Goal: Task Accomplishment & Management: Complete application form

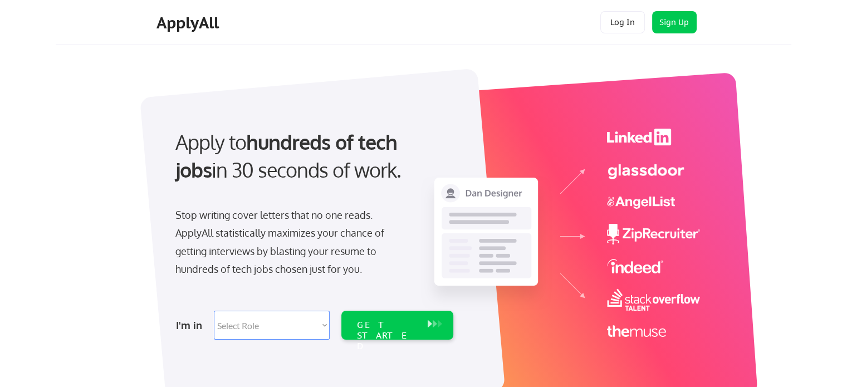
click at [280, 320] on select "Select Role Software Engineering Product Management Customer Success Sales UI/U…" at bounding box center [272, 325] width 116 height 29
select select ""hr_recruiting""
click at [214, 311] on select "Select Role Software Engineering Product Management Customer Success Sales UI/U…" at bounding box center [272, 325] width 116 height 29
select select ""hr_recruiting""
click at [403, 325] on div "GET STARTED" at bounding box center [387, 336] width 60 height 32
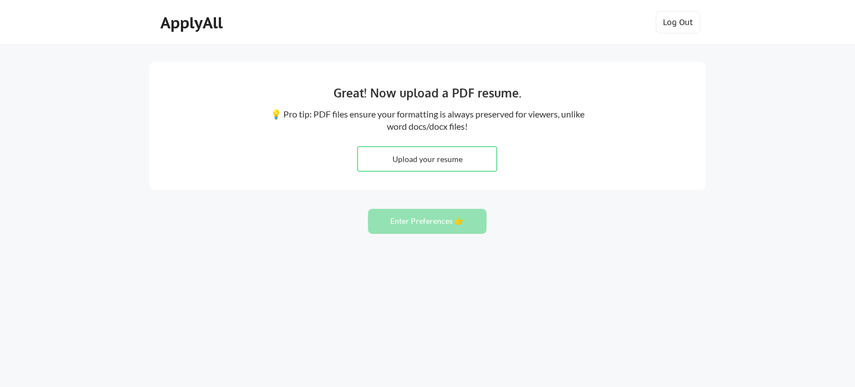
click at [433, 156] on input "file" at bounding box center [427, 159] width 139 height 24
click at [444, 158] on input "file" at bounding box center [427, 159] width 139 height 24
type input "C:\fakepath\Resume Stacy Peake 2025.pdf"
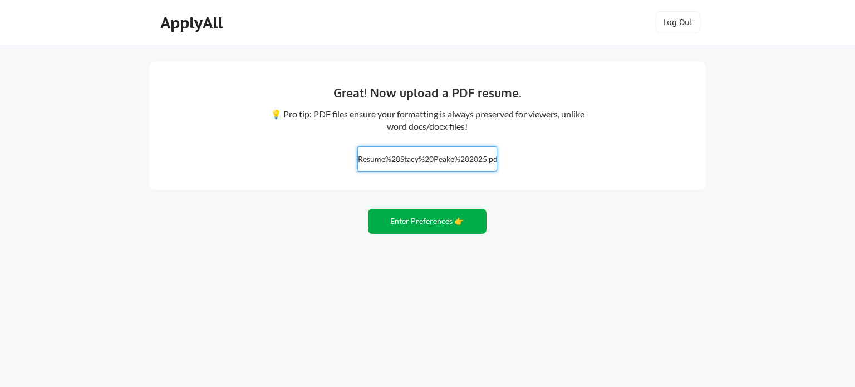
click at [423, 218] on button "Enter Preferences 👉" at bounding box center [427, 221] width 119 height 25
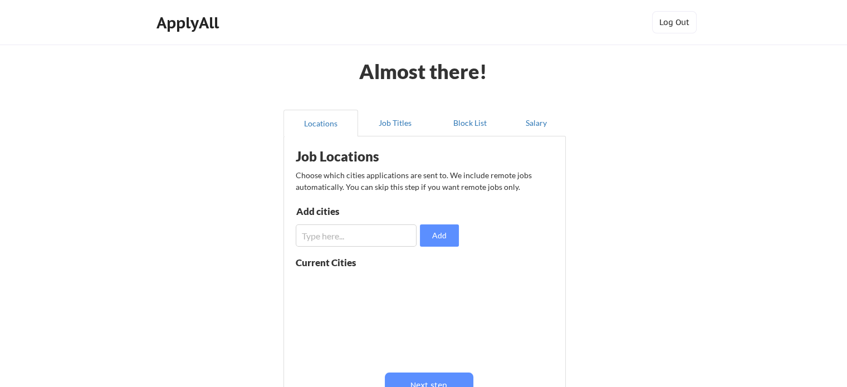
click at [361, 235] on input "input" at bounding box center [356, 235] width 121 height 22
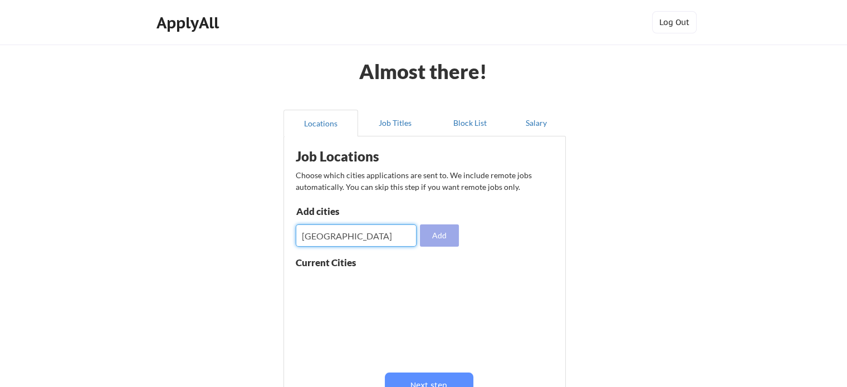
type input "Houston"
click at [445, 237] on button "Add" at bounding box center [439, 235] width 39 height 22
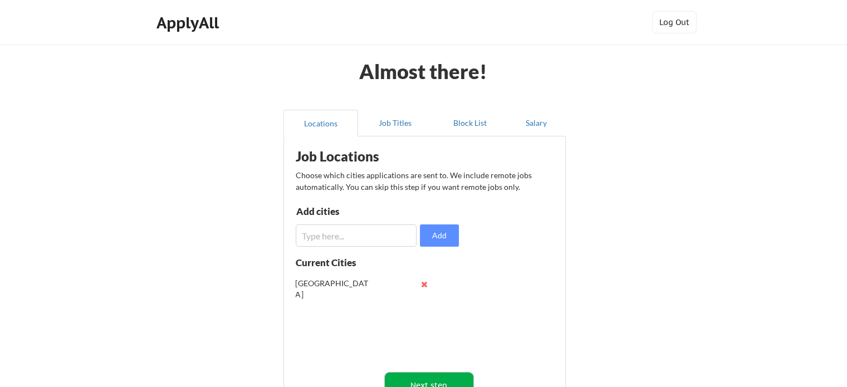
click at [428, 378] on button "Next step" at bounding box center [429, 384] width 89 height 25
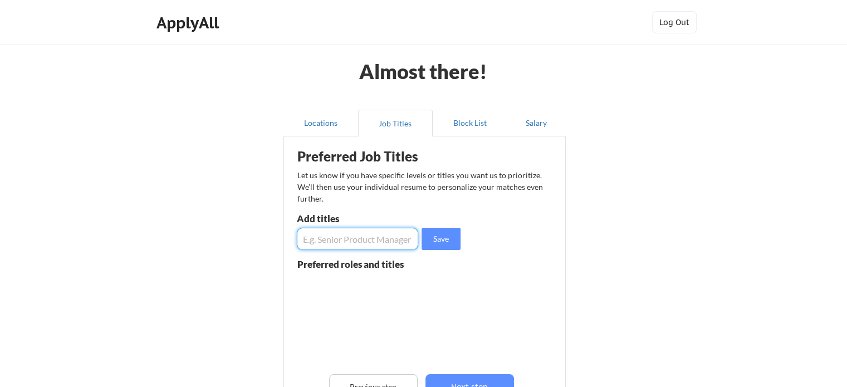
click at [374, 238] on input "input" at bounding box center [357, 239] width 121 height 22
type input "Chief of Staff"
click at [431, 237] on button "Save" at bounding box center [440, 239] width 39 height 22
click at [375, 244] on input "input" at bounding box center [357, 239] width 121 height 22
type input "Human Resource Manager"
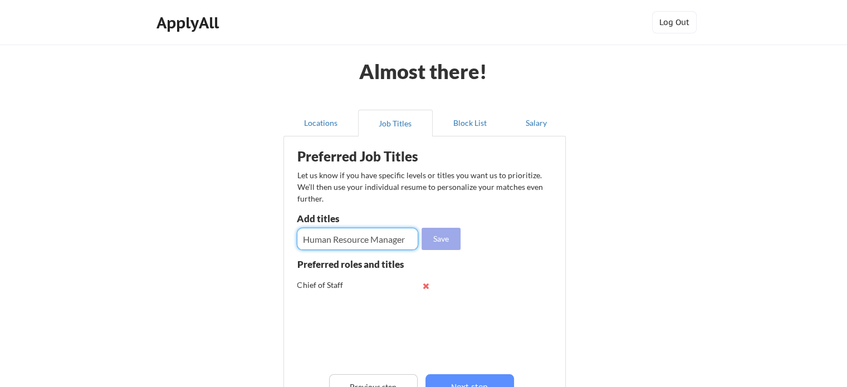
click at [446, 235] on button "Save" at bounding box center [440, 239] width 39 height 22
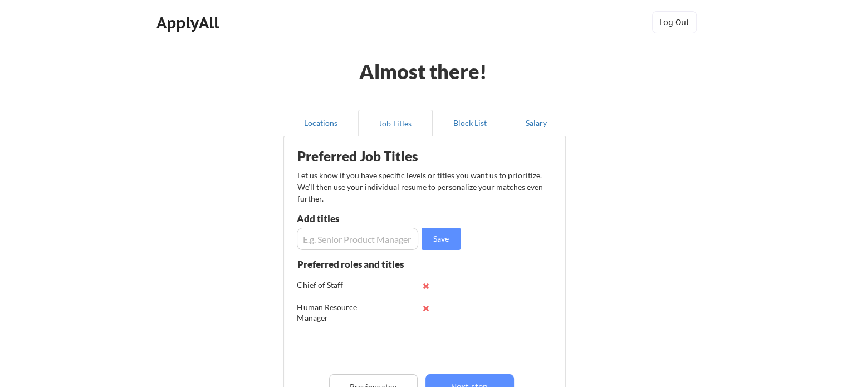
click at [353, 235] on input "input" at bounding box center [357, 239] width 121 height 22
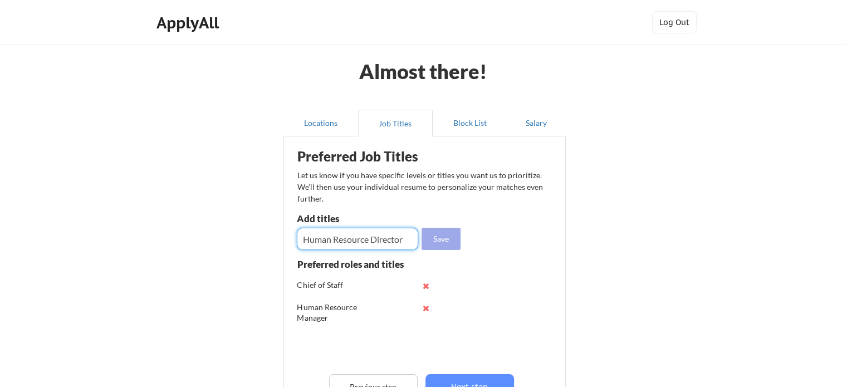
type input "Human Resource Director"
click at [445, 237] on button "Save" at bounding box center [440, 239] width 39 height 22
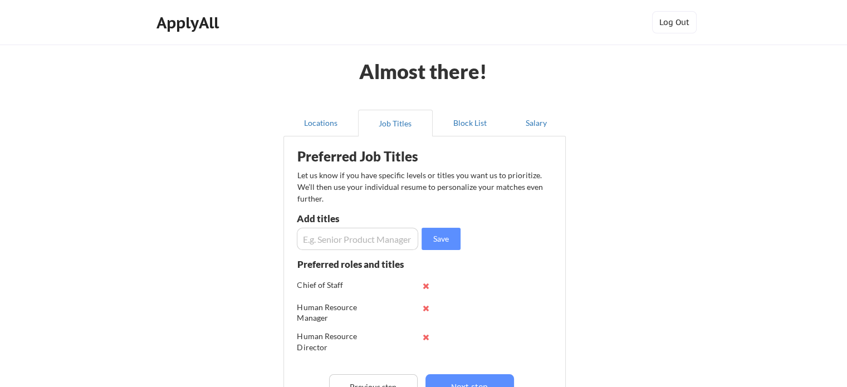
click at [327, 237] on input "input" at bounding box center [357, 239] width 121 height 22
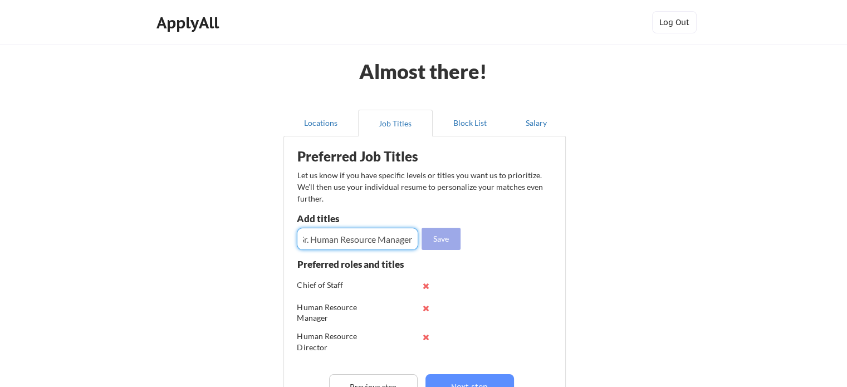
type input "Sr. Human Resource Manager"
click at [442, 239] on button "Save" at bounding box center [440, 239] width 39 height 22
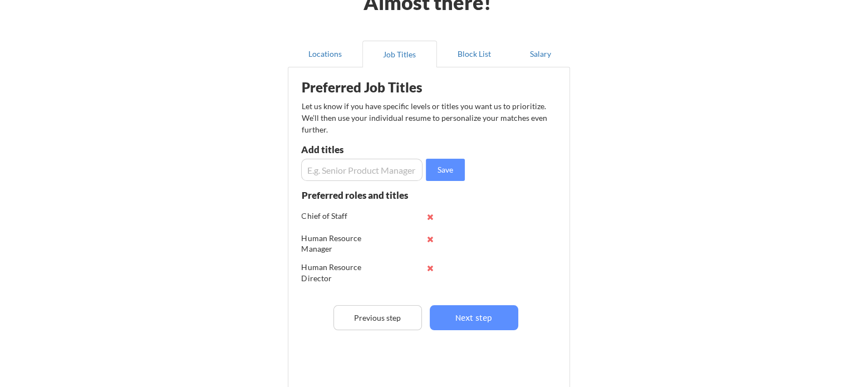
scroll to position [73, 0]
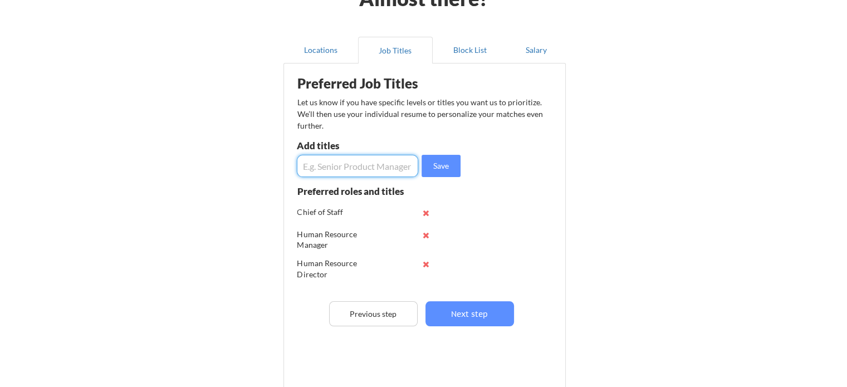
click at [384, 161] on input "input" at bounding box center [357, 166] width 121 height 22
type input "Executive Assistant"
click at [439, 168] on button "Save" at bounding box center [440, 166] width 39 height 22
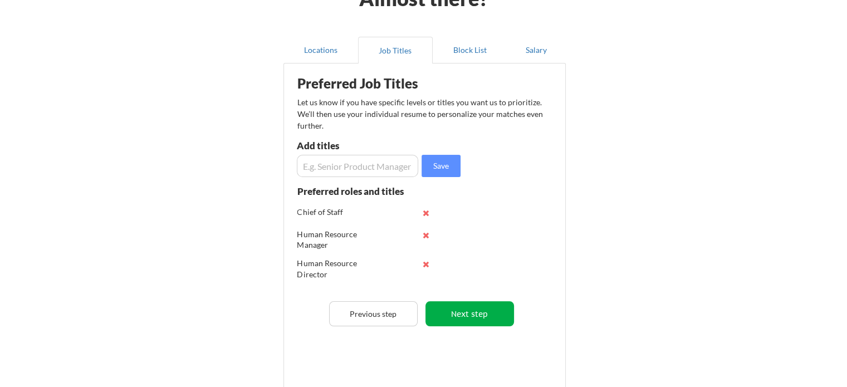
click at [487, 311] on button "Next step" at bounding box center [469, 313] width 89 height 25
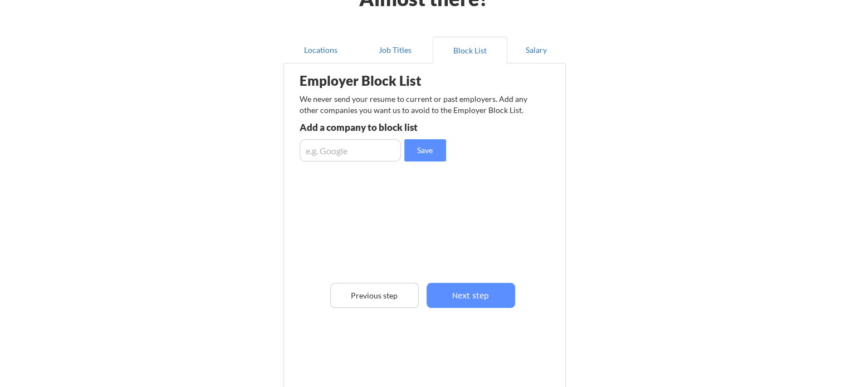
click at [336, 146] on input "input" at bounding box center [349, 150] width 101 height 22
type input "Vitalus"
click at [426, 147] on button "Save" at bounding box center [425, 150] width 42 height 22
click at [362, 154] on input "input" at bounding box center [349, 150] width 101 height 22
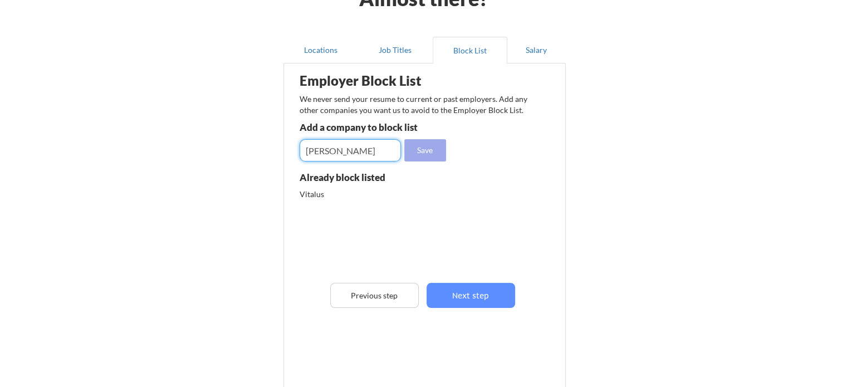
type input "Christensen"
click at [431, 139] on button "Save" at bounding box center [425, 150] width 42 height 22
click at [345, 155] on input "input" at bounding box center [349, 150] width 101 height 22
type input "Fe"
click at [428, 145] on button "Save" at bounding box center [425, 150] width 42 height 22
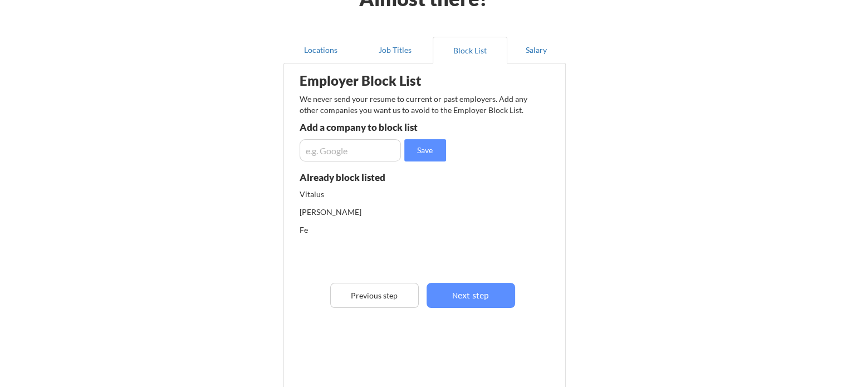
click at [345, 146] on input "input" at bounding box center [349, 150] width 101 height 22
click at [343, 150] on input "input" at bounding box center [349, 150] width 101 height 22
type input "Sleep Science Clinics"
click at [415, 150] on button "Save" at bounding box center [425, 150] width 42 height 22
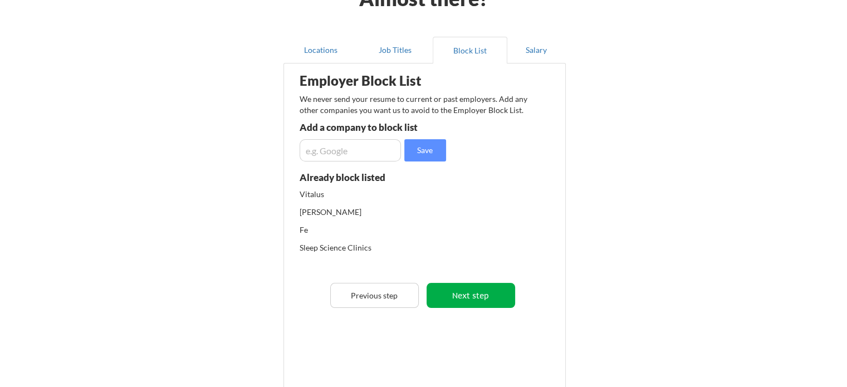
click at [483, 293] on button "Next step" at bounding box center [470, 295] width 89 height 25
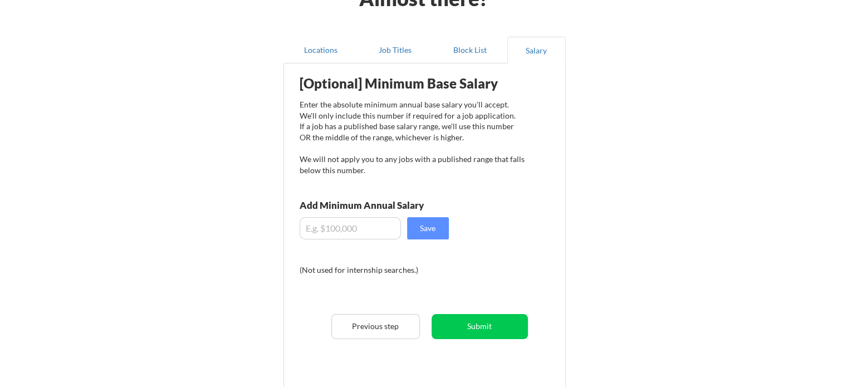
click at [348, 227] on input "input" at bounding box center [349, 228] width 101 height 22
click at [425, 224] on button "Save" at bounding box center [428, 228] width 42 height 22
click at [326, 229] on input "input" at bounding box center [349, 228] width 101 height 22
type input "$125,000"
click at [428, 213] on div "[Optional] Minimum Base Salary Enter the absolute minimum annual base salary yo…" at bounding box center [426, 228] width 274 height 318
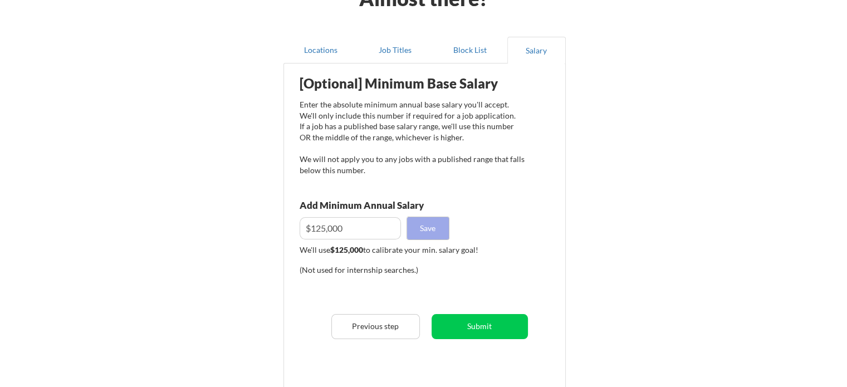
click at [430, 228] on button "Save" at bounding box center [428, 228] width 42 height 22
click at [490, 323] on button "Submit" at bounding box center [479, 326] width 96 height 25
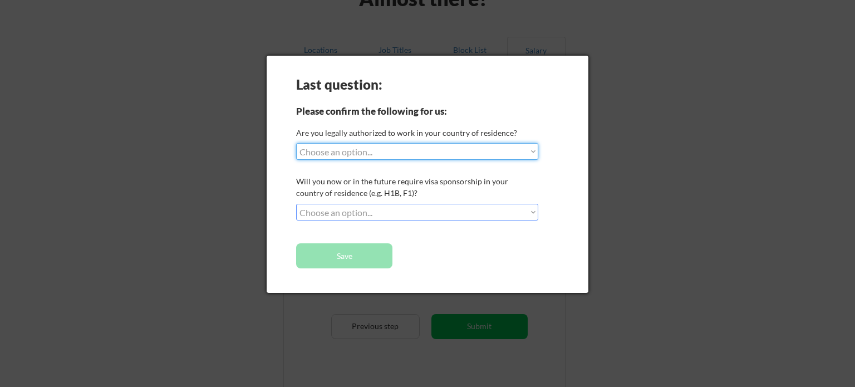
click at [464, 149] on select "Choose an option... Yes, I am a US Citizen Yes, I am a Canadian Citizen Yes, I …" at bounding box center [417, 151] width 242 height 17
select select ""yes__i_am_a_us_citizen""
click at [296, 143] on select "Choose an option... Yes, I am a US Citizen Yes, I am a Canadian Citizen Yes, I …" at bounding box center [417, 151] width 242 height 17
click at [424, 213] on select "Choose an option... No, I will not need sponsorship Yes, I will need sponsorship" at bounding box center [417, 212] width 242 height 17
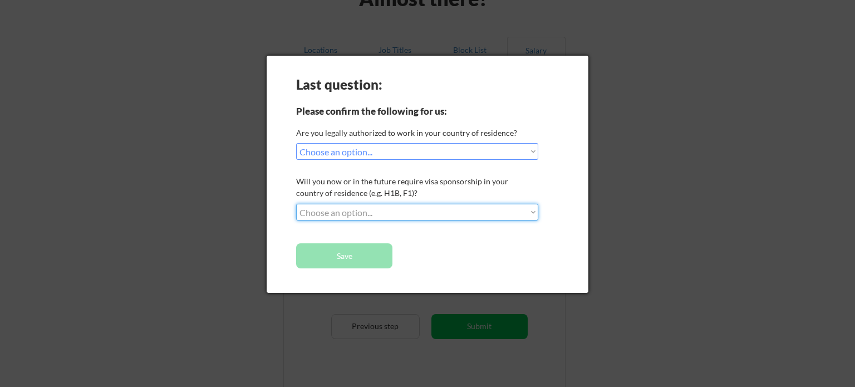
select select ""no__i_will_not_need_sponsorship""
click at [296, 204] on select "Choose an option... No, I will not need sponsorship Yes, I will need sponsorship" at bounding box center [417, 212] width 242 height 17
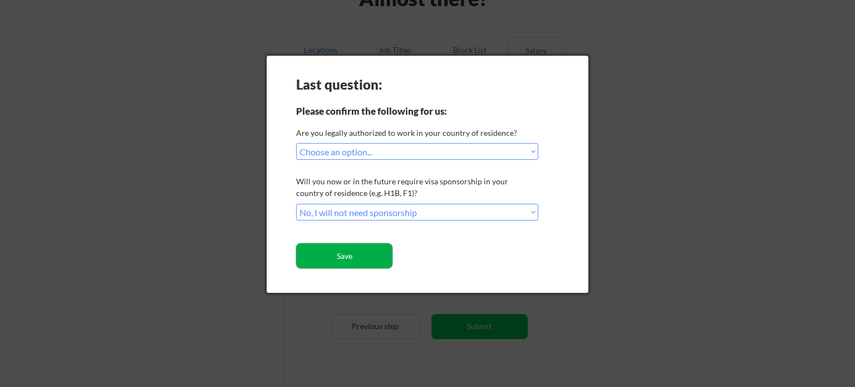
click at [342, 259] on button "Save" at bounding box center [344, 255] width 96 height 25
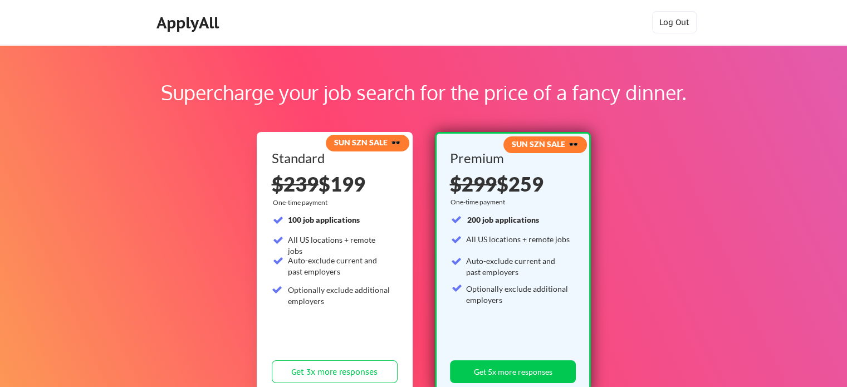
click at [650, 185] on div "Supercharge your job search for the price of a fancy dinner. SUN SZN SALE 🕶️ St…" at bounding box center [423, 349] width 847 height 608
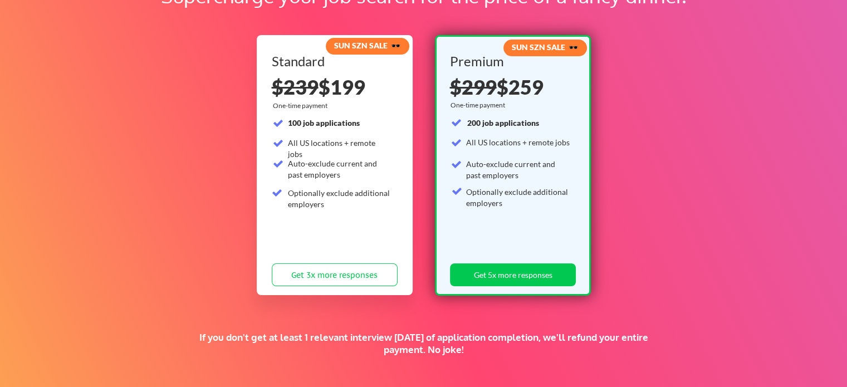
scroll to position [101, 0]
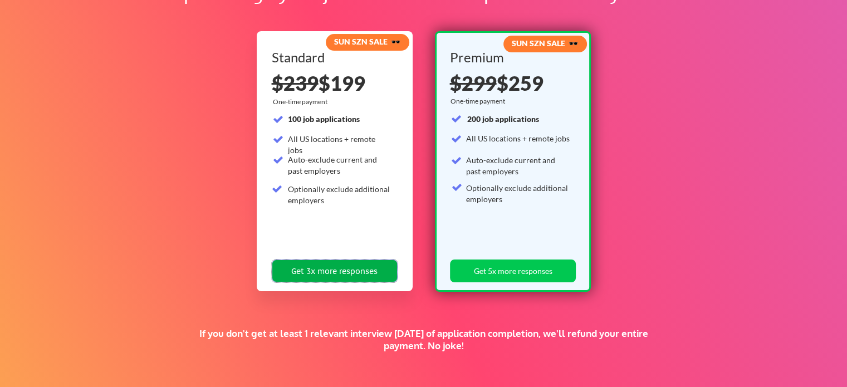
click at [355, 267] on button "Get 3x more responses" at bounding box center [335, 270] width 126 height 23
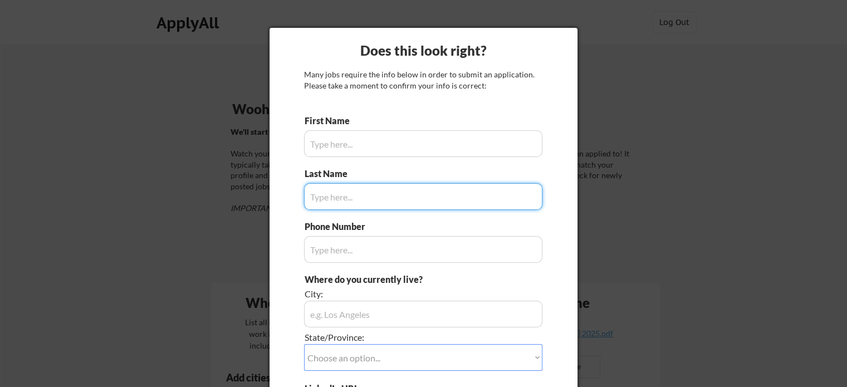
type input "[PERSON_NAME]"
type input "281-782-1033"
click at [477, 198] on input "input" at bounding box center [423, 196] width 238 height 27
type input "Peake"
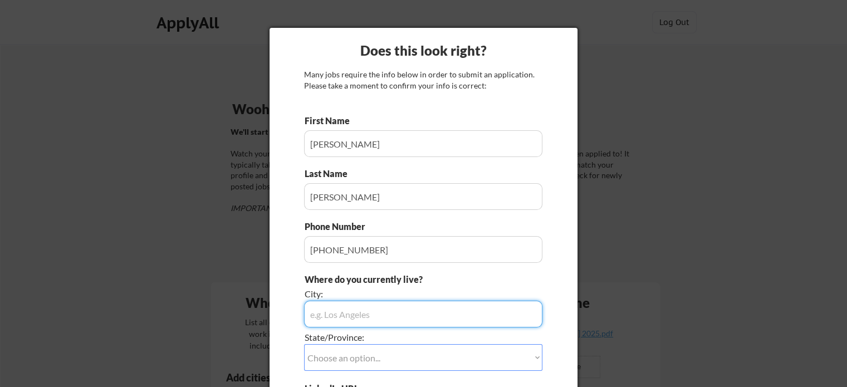
click at [450, 302] on input "input" at bounding box center [423, 314] width 238 height 27
type input "Houston"
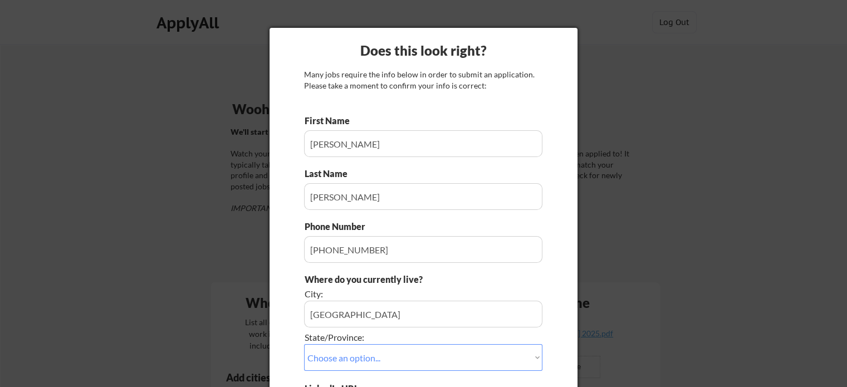
scroll to position [22, 0]
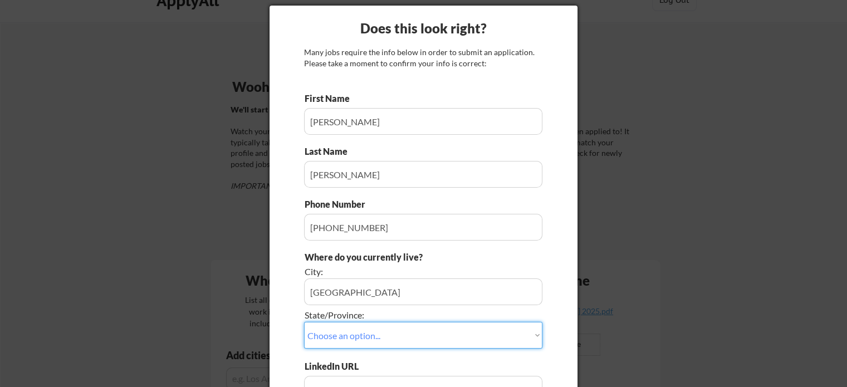
click at [490, 331] on select "Choose an option... Other/Not Applicable Alabama Alaska Alberta Arizona Arkansa…" at bounding box center [423, 335] width 238 height 27
select select ""Texas""
click at [304, 322] on select "Choose an option... Other/Not Applicable Alabama Alaska Alberta Arizona Arkansa…" at bounding box center [423, 335] width 238 height 27
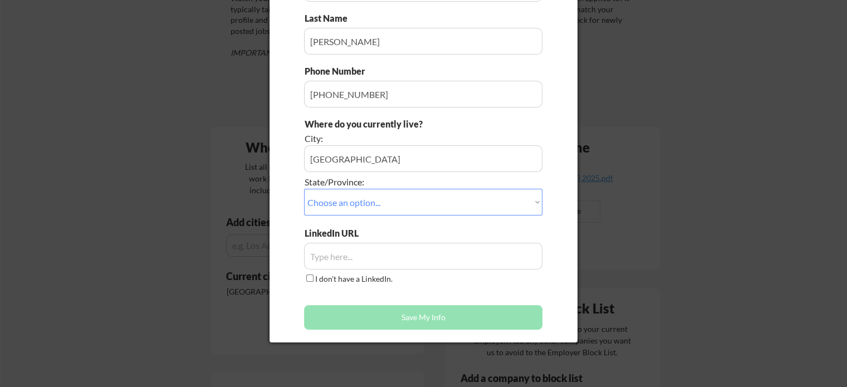
scroll to position [179, 0]
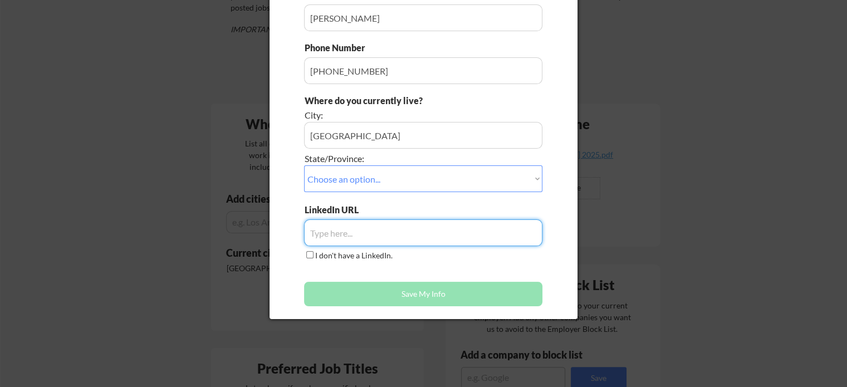
click at [429, 235] on input "input" at bounding box center [423, 232] width 238 height 27
click at [436, 229] on input "input" at bounding box center [423, 232] width 238 height 27
paste input "https://www.linkedin.com/in/stacypeake/"
click at [436, 229] on input "input" at bounding box center [423, 232] width 238 height 27
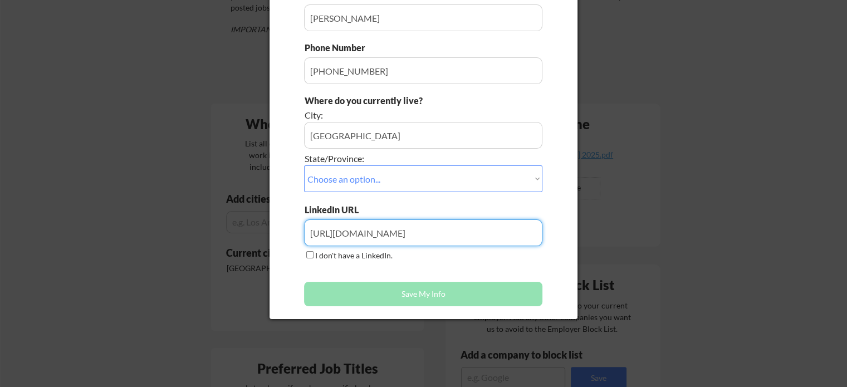
type input "https://www.linkedin.com/in/stacypeake/"
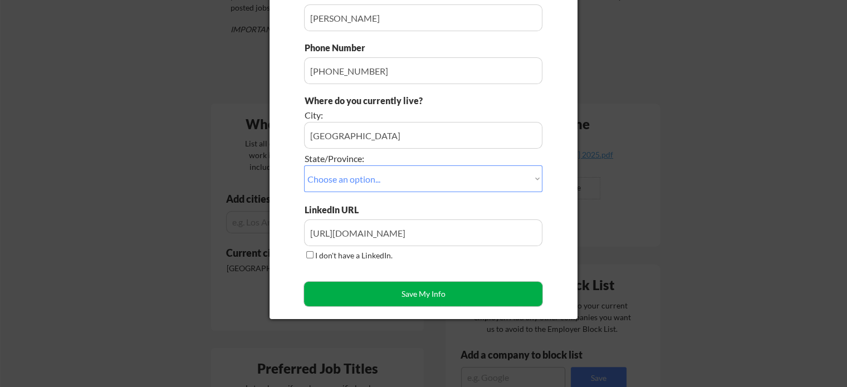
click at [445, 294] on button "Save My Info" at bounding box center [423, 294] width 238 height 24
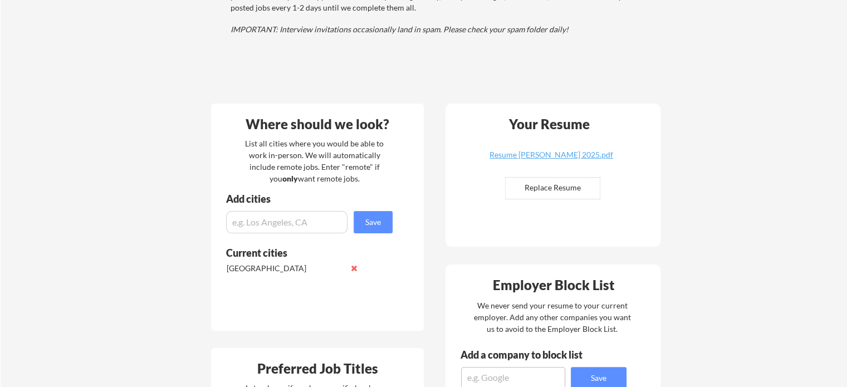
click at [285, 217] on input "input" at bounding box center [286, 222] width 121 height 22
type input "H"
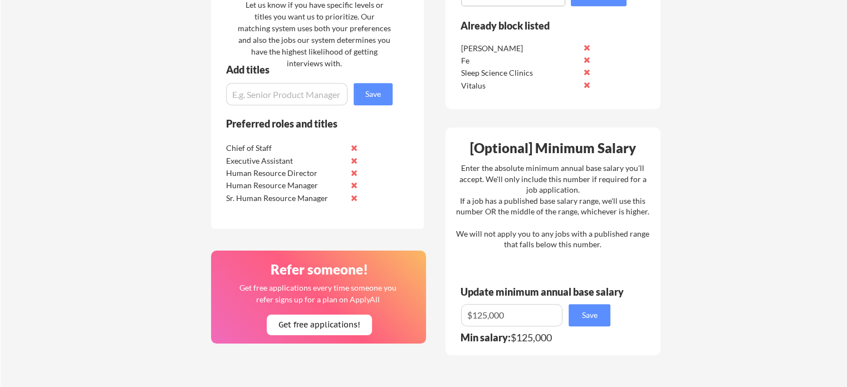
scroll to position [582, 0]
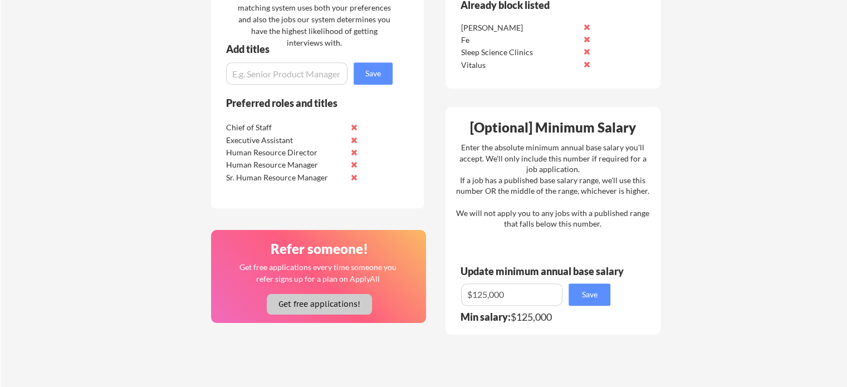
click at [307, 307] on button "Get free applications!" at bounding box center [319, 304] width 105 height 21
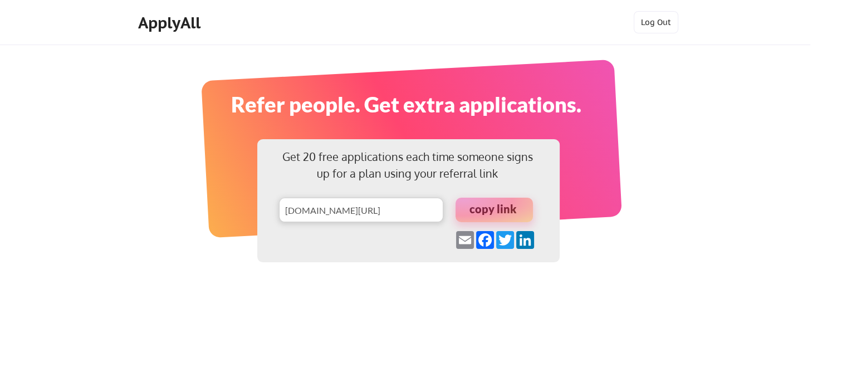
click at [494, 207] on div at bounding box center [493, 210] width 77 height 24
click at [649, 16] on button "Log Out" at bounding box center [655, 22] width 45 height 22
type input "[DOMAIN_NAME][URL]"
